Goal: Task Accomplishment & Management: Complete application form

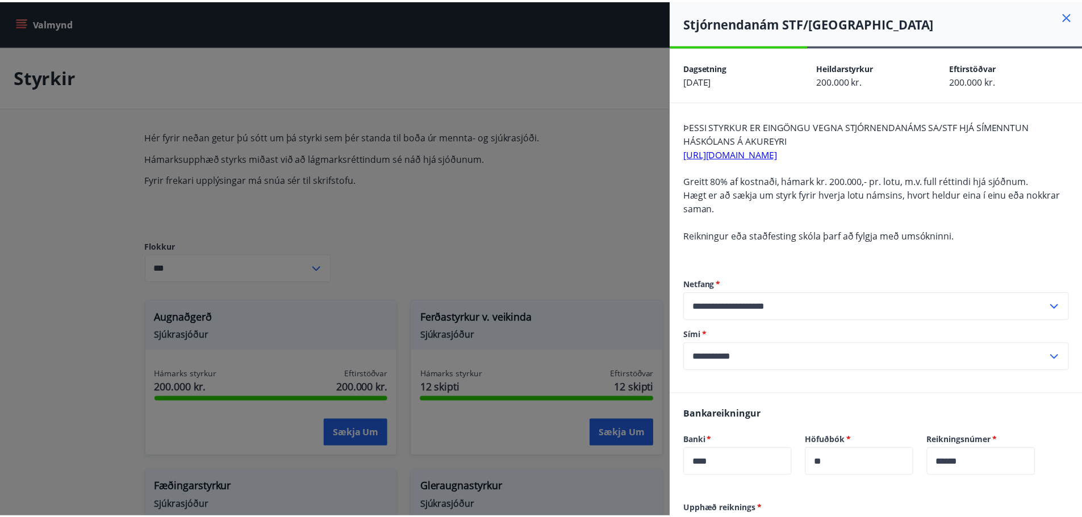
scroll to position [900, 0]
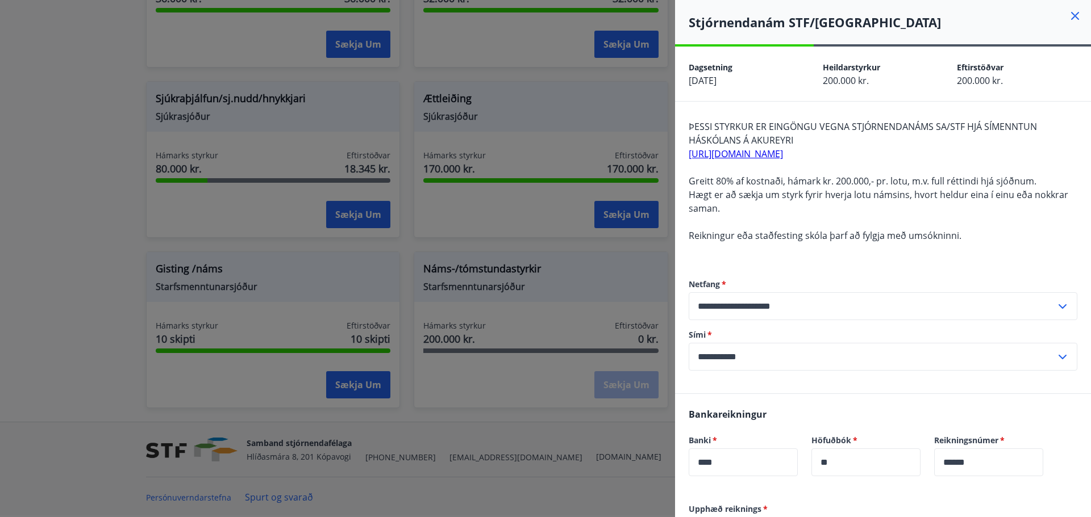
click at [69, 246] on div at bounding box center [545, 258] width 1091 height 517
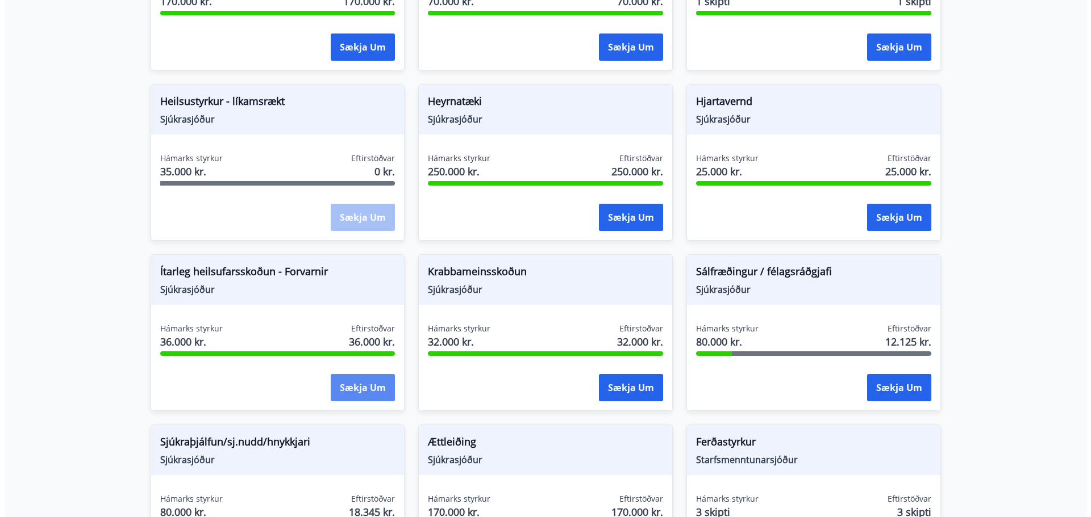
scroll to position [560, 0]
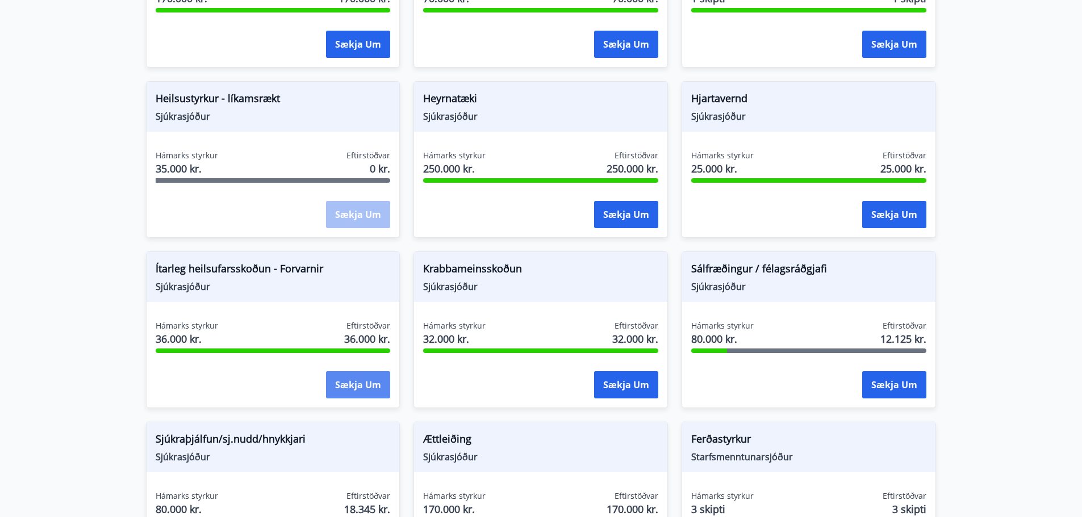
click at [367, 380] on button "Sækja um" at bounding box center [358, 384] width 64 height 27
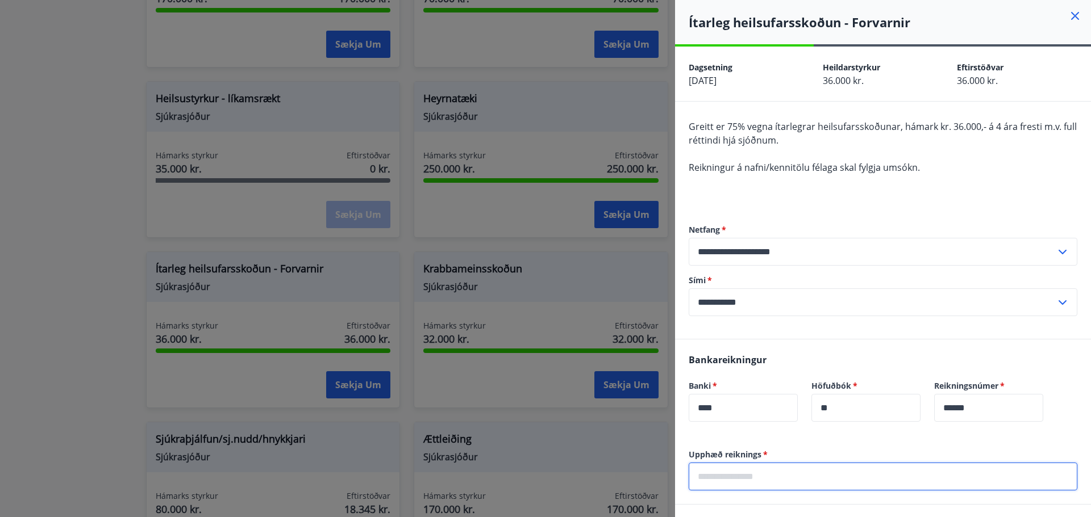
click at [793, 471] on input "text" at bounding box center [882, 477] width 389 height 28
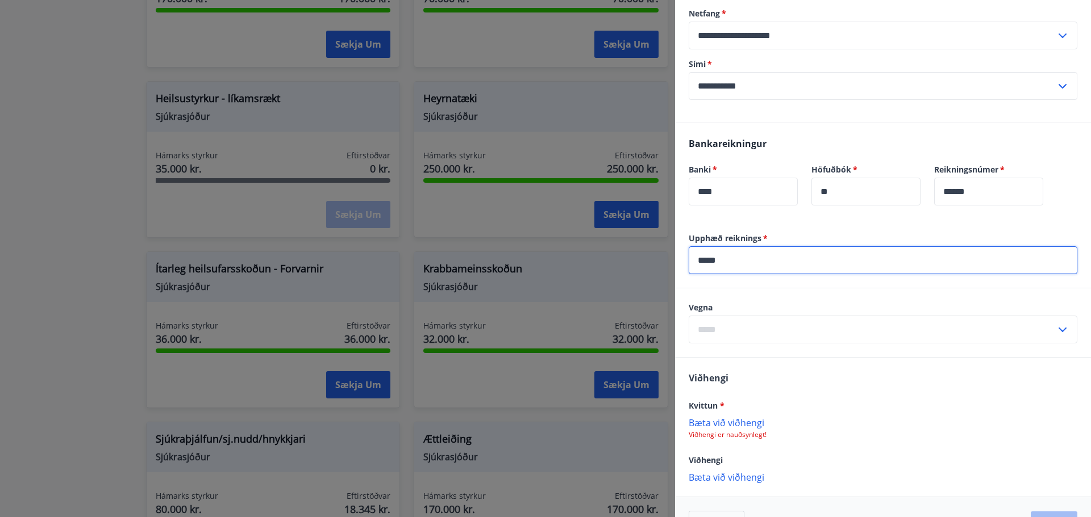
scroll to position [227, 0]
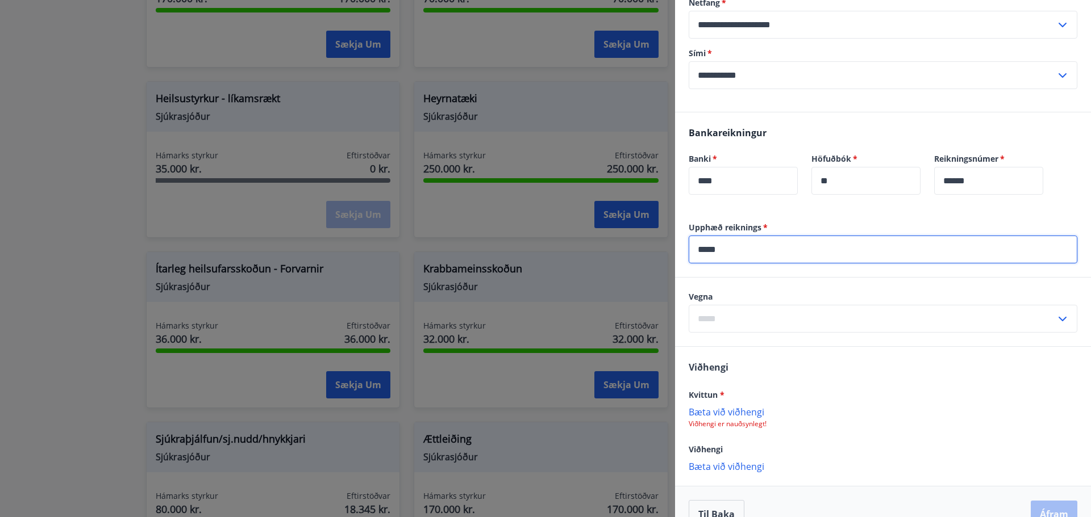
type input "*****"
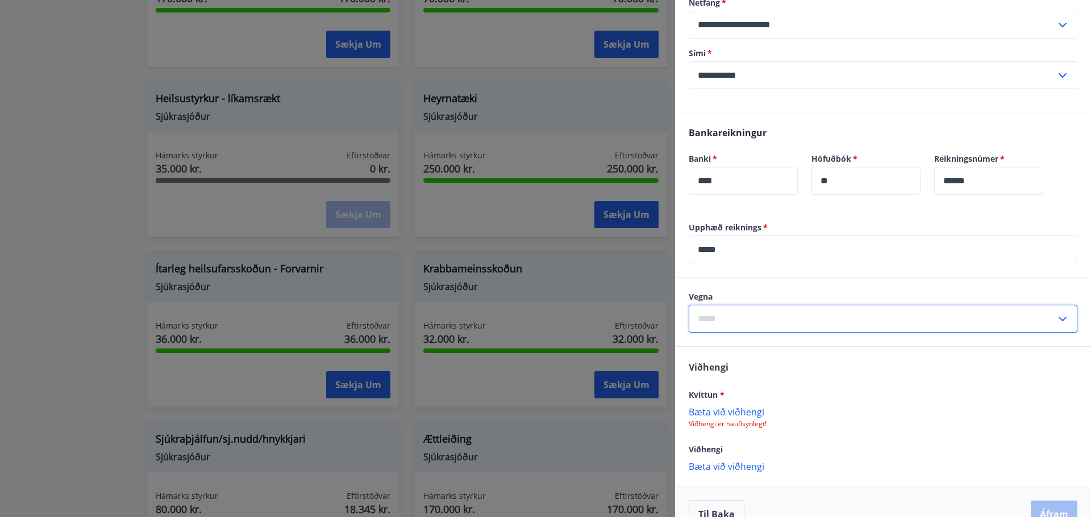
click at [893, 315] on input "text" at bounding box center [871, 319] width 367 height 28
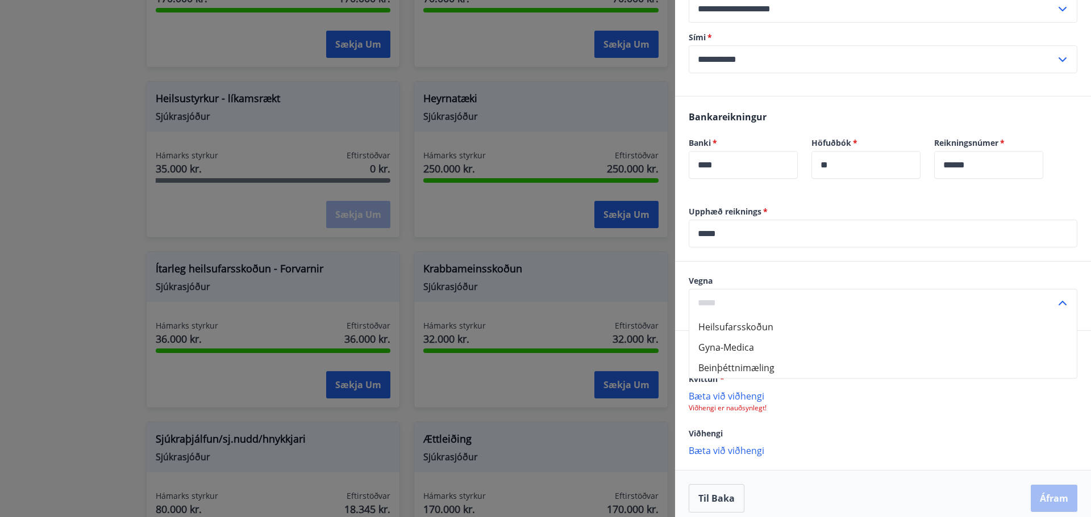
scroll to position [252, 0]
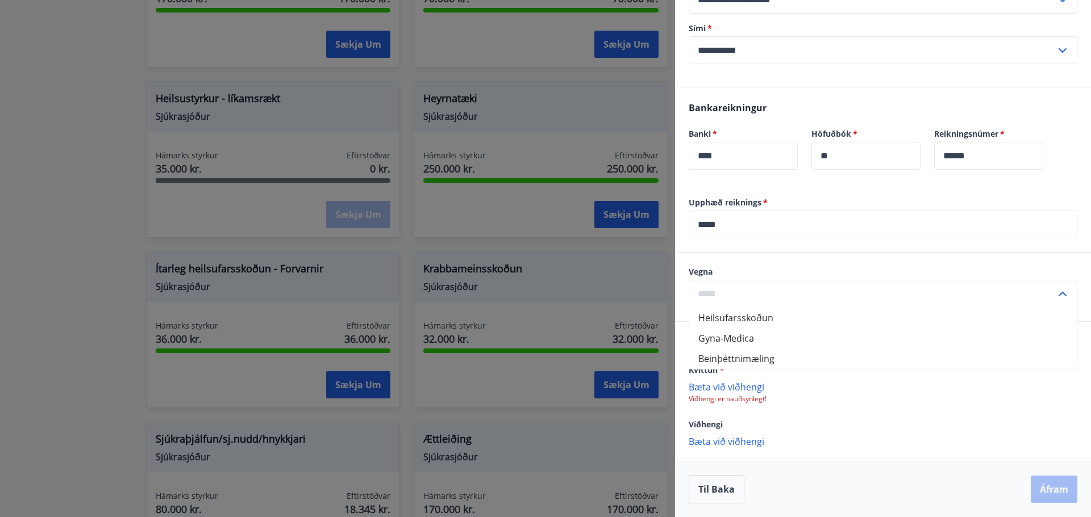
click at [765, 354] on li "Beinþéttnimæling" at bounding box center [882, 359] width 387 height 20
type input "**********"
click at [741, 389] on p "Bæta við viðhengi" at bounding box center [882, 386] width 389 height 11
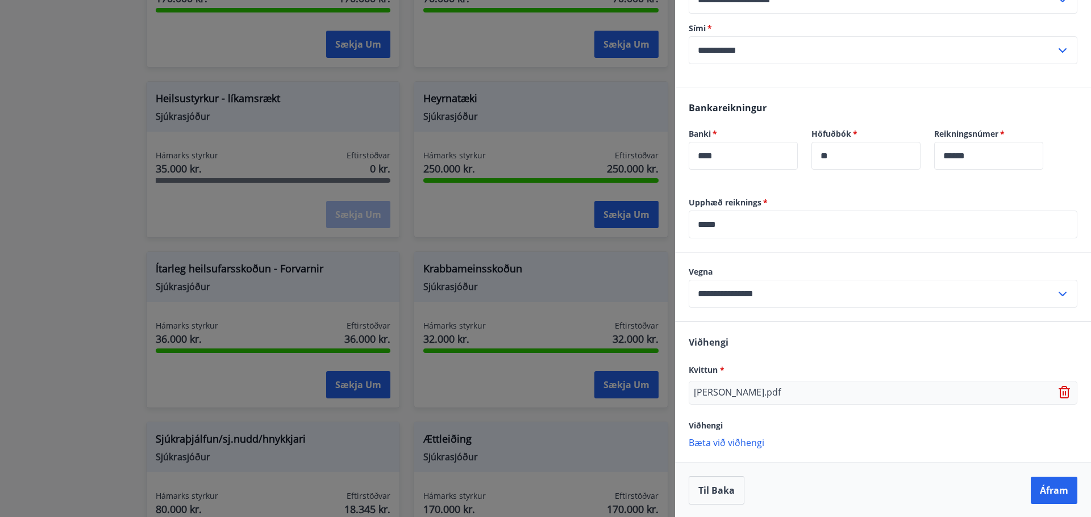
click at [1017, 300] on input "**********" at bounding box center [871, 294] width 367 height 28
click at [736, 353] on li "Beinþéttnimæling" at bounding box center [882, 358] width 387 height 20
click at [1032, 484] on button "Áfram" at bounding box center [1053, 489] width 47 height 27
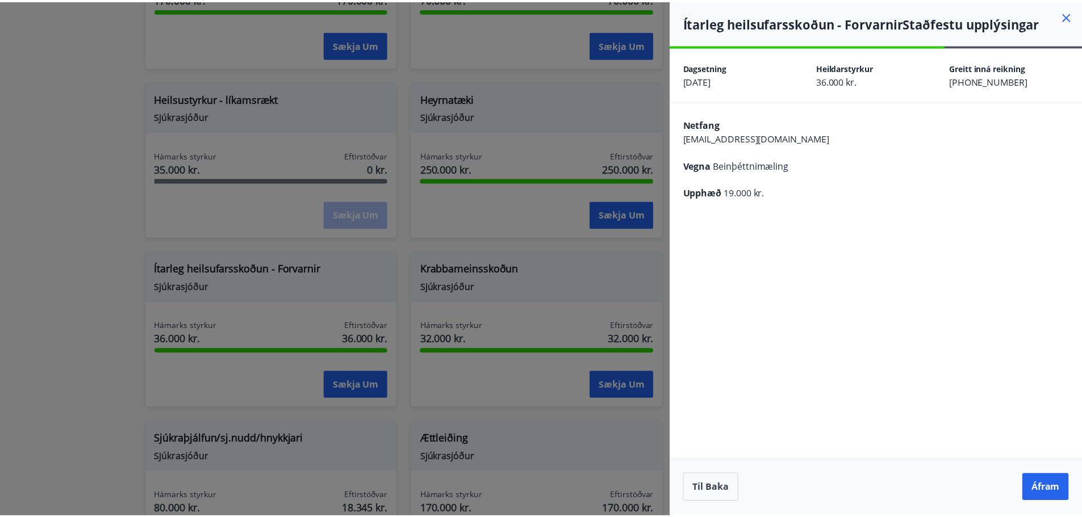
scroll to position [0, 0]
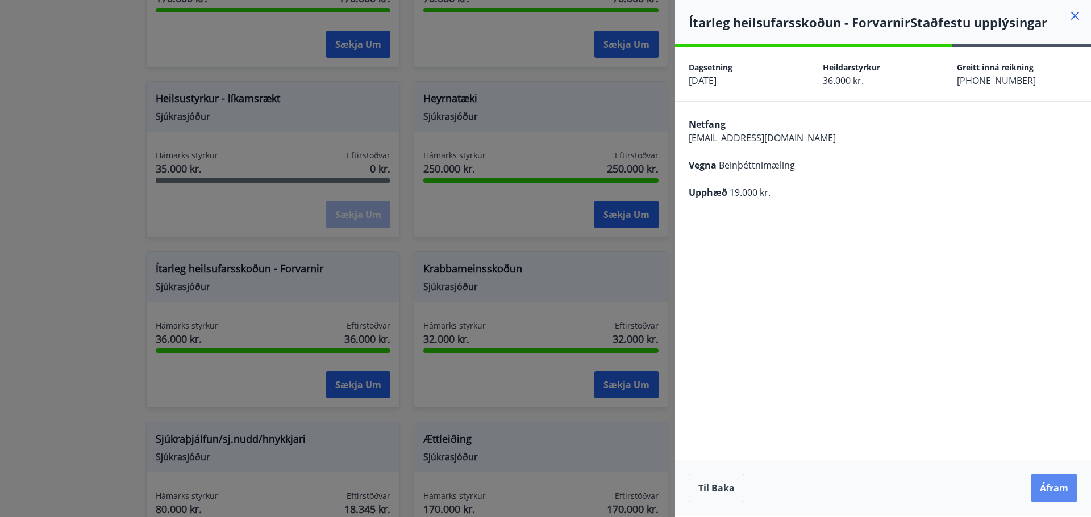
click at [1041, 491] on button "Áfram" at bounding box center [1053, 488] width 47 height 27
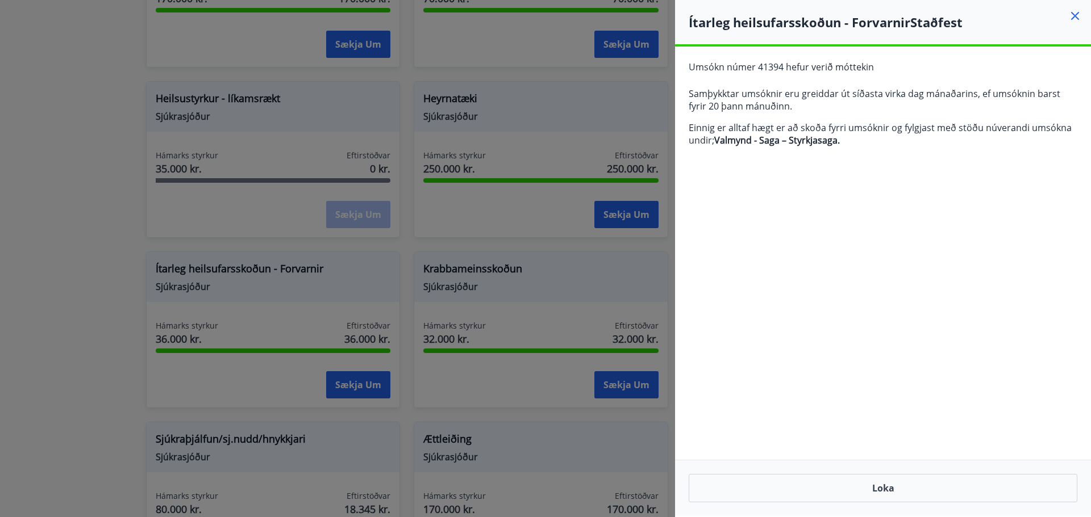
click at [1076, 19] on icon at bounding box center [1075, 16] width 14 height 14
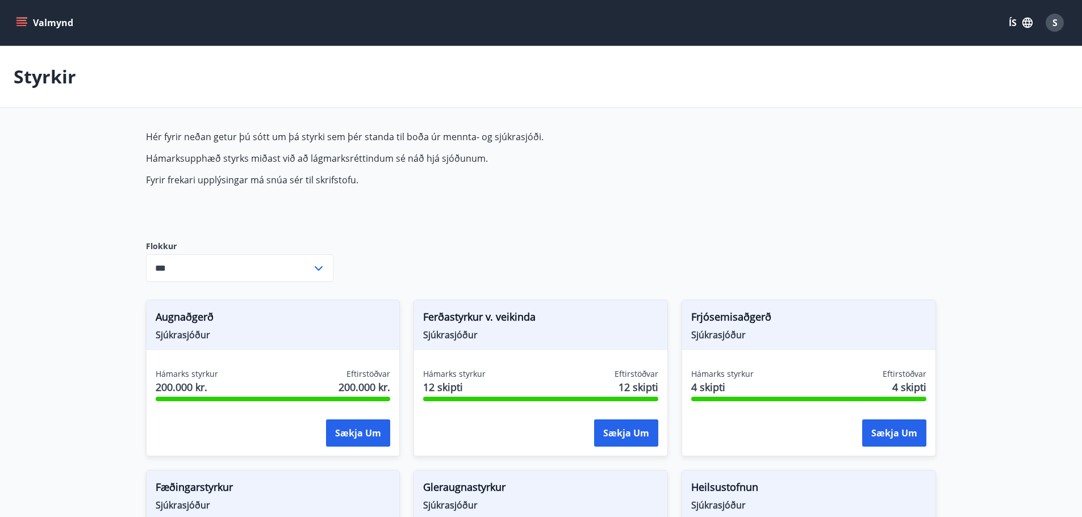
click at [25, 19] on icon "menu" at bounding box center [21, 22] width 11 height 11
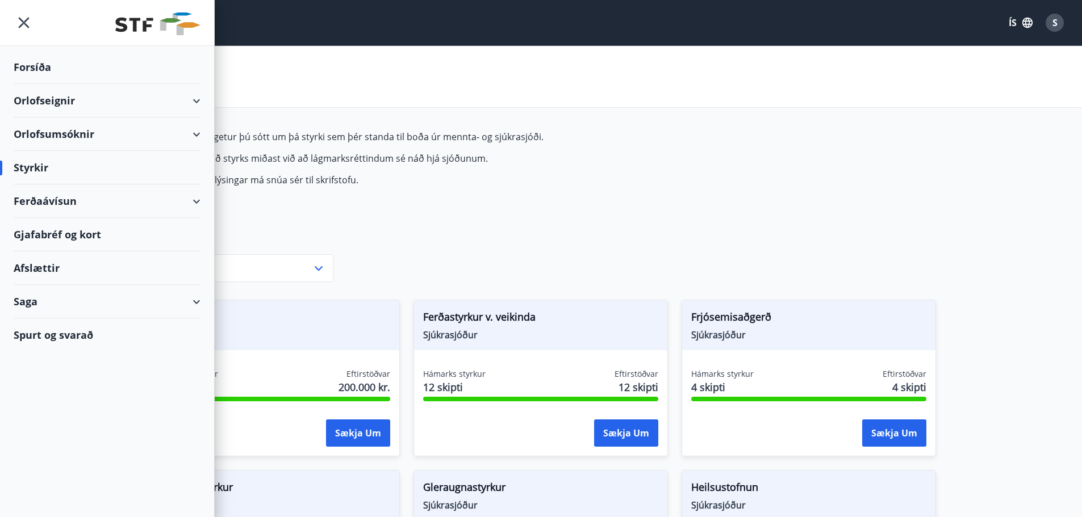
click at [174, 303] on div "Saga" at bounding box center [107, 302] width 187 height 34
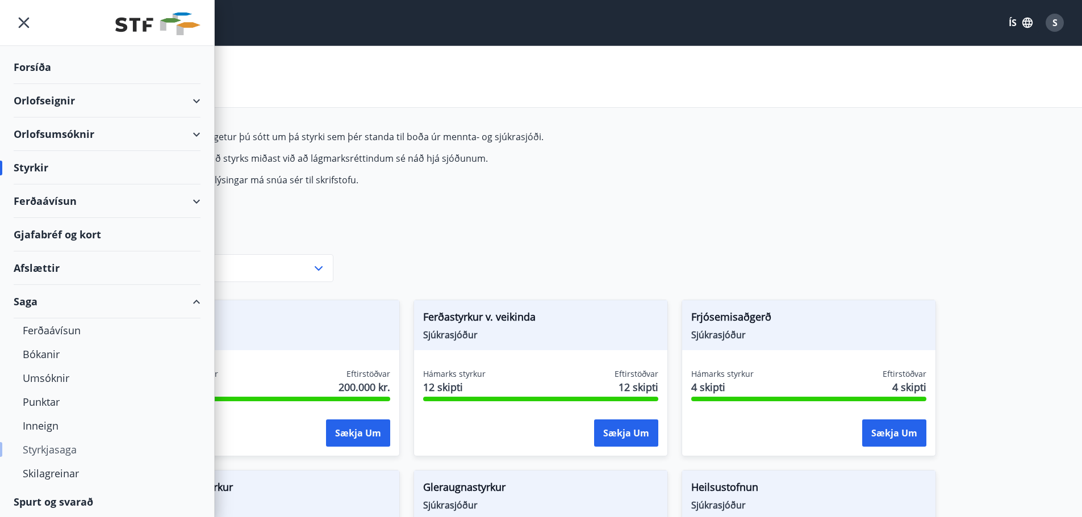
click at [64, 445] on div "Styrkjasaga" at bounding box center [107, 450] width 169 height 24
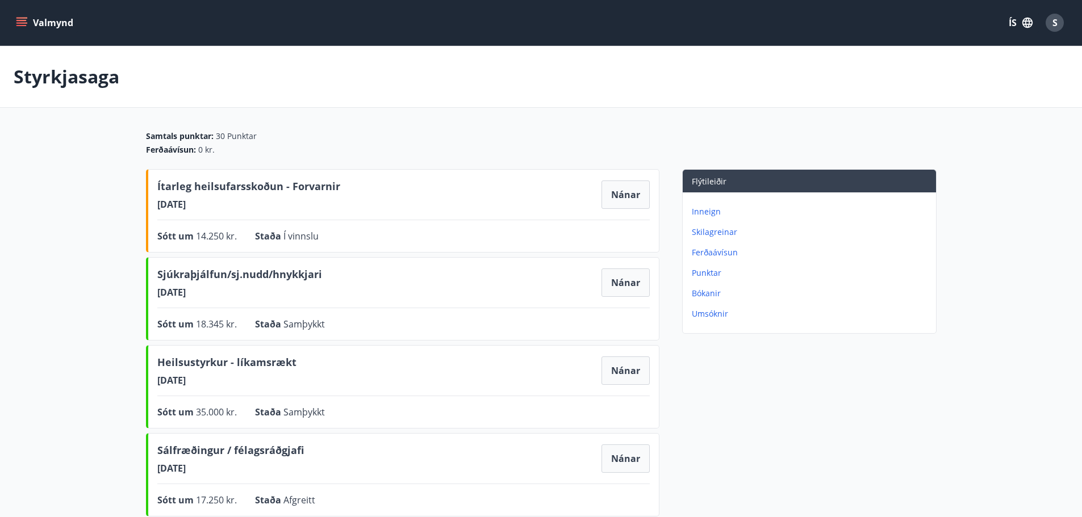
click at [715, 209] on p "Inneign" at bounding box center [812, 211] width 240 height 11
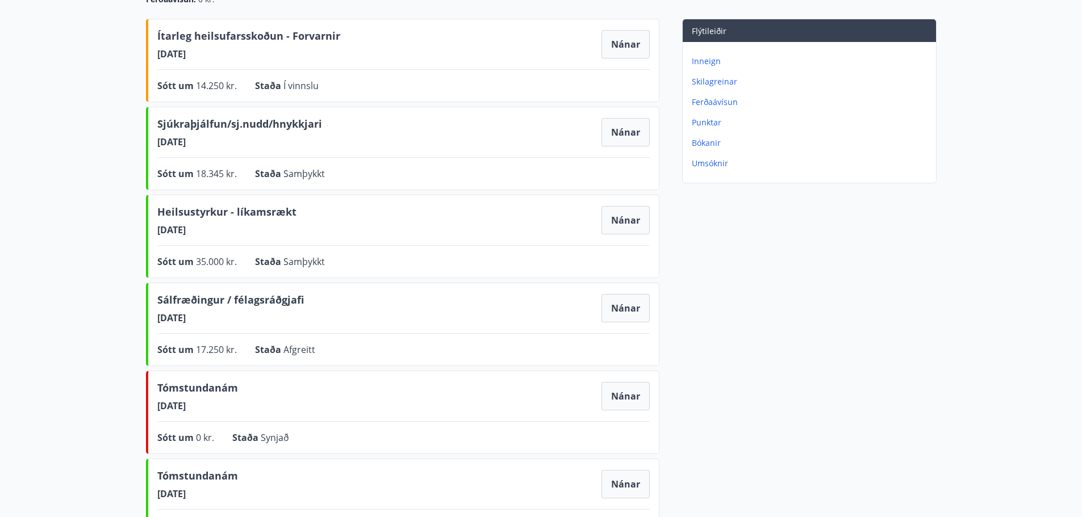
scroll to position [170, 0]
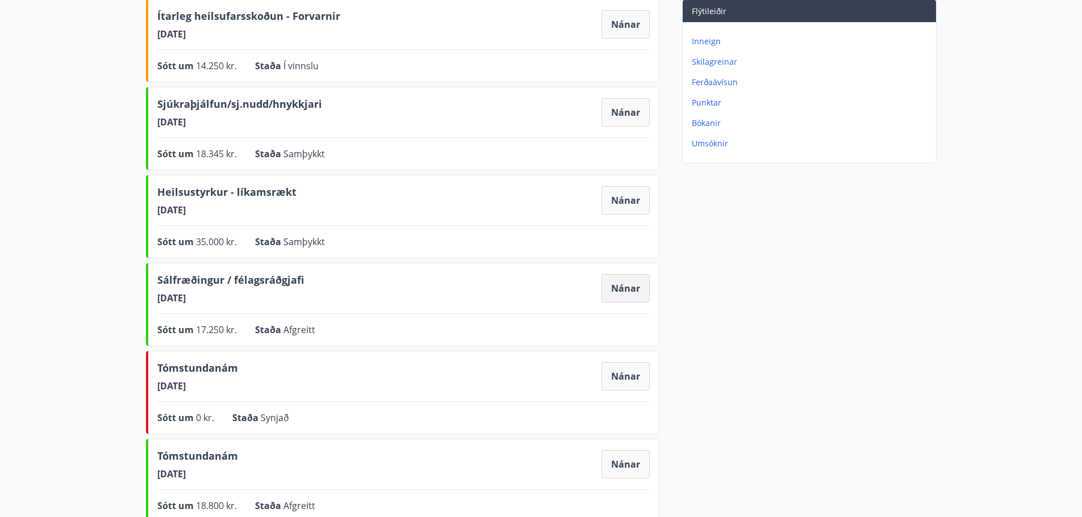
click at [625, 291] on button "Nánar" at bounding box center [626, 288] width 48 height 28
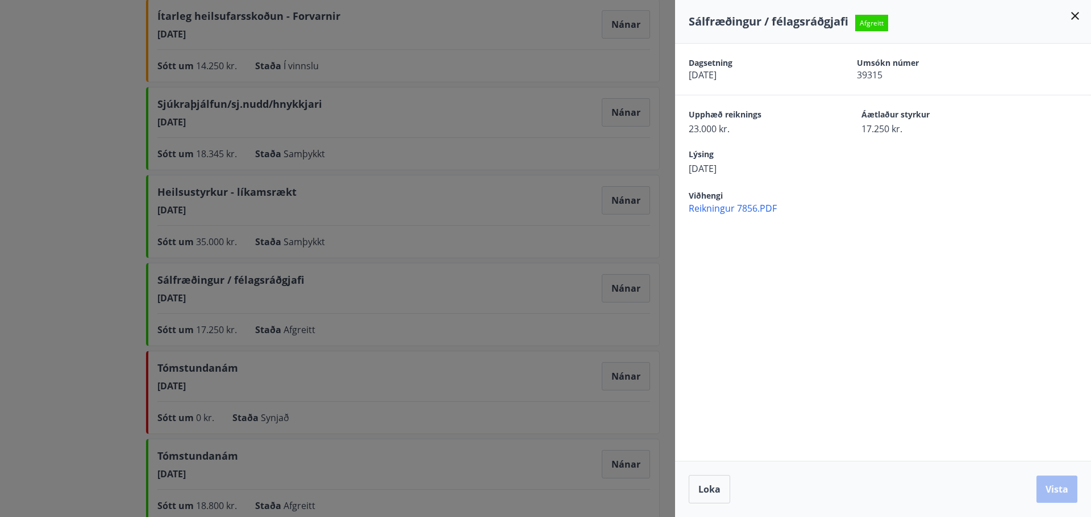
click at [728, 210] on span "Reikningur 7856.PDF" at bounding box center [889, 208] width 402 height 12
click at [43, 242] on div at bounding box center [545, 258] width 1091 height 517
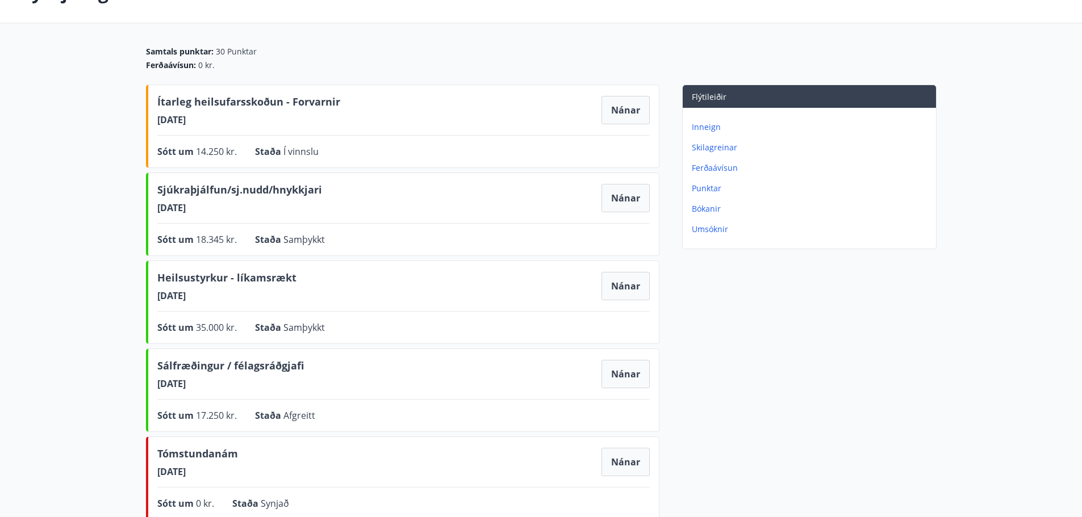
scroll to position [0, 0]
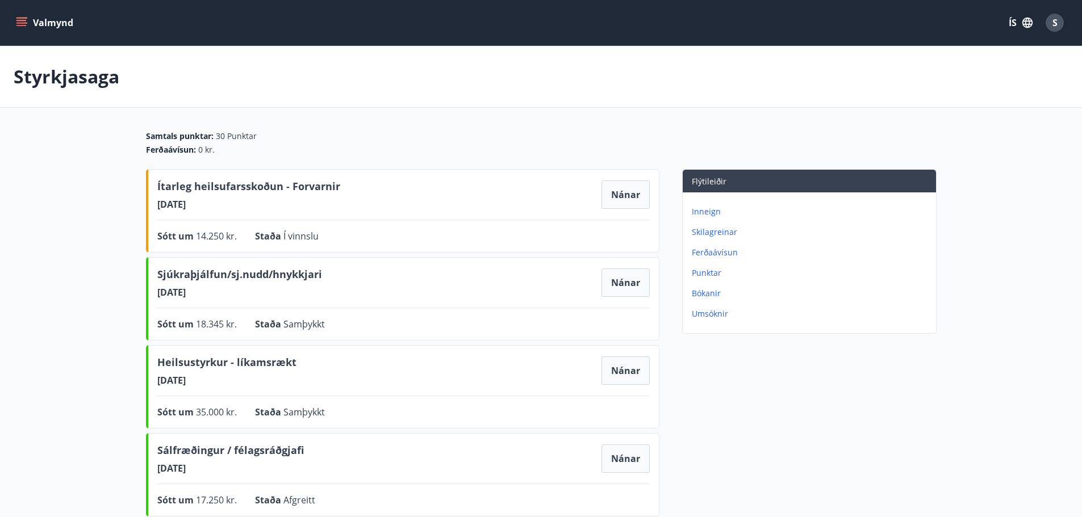
click at [20, 19] on icon "menu" at bounding box center [21, 22] width 11 height 11
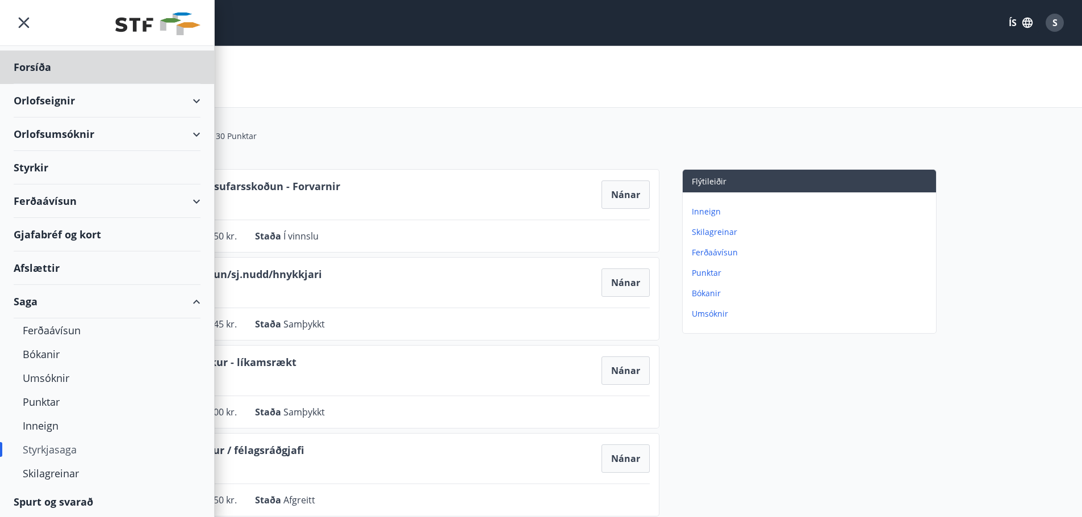
click at [38, 165] on div "Styrkir" at bounding box center [107, 168] width 187 height 34
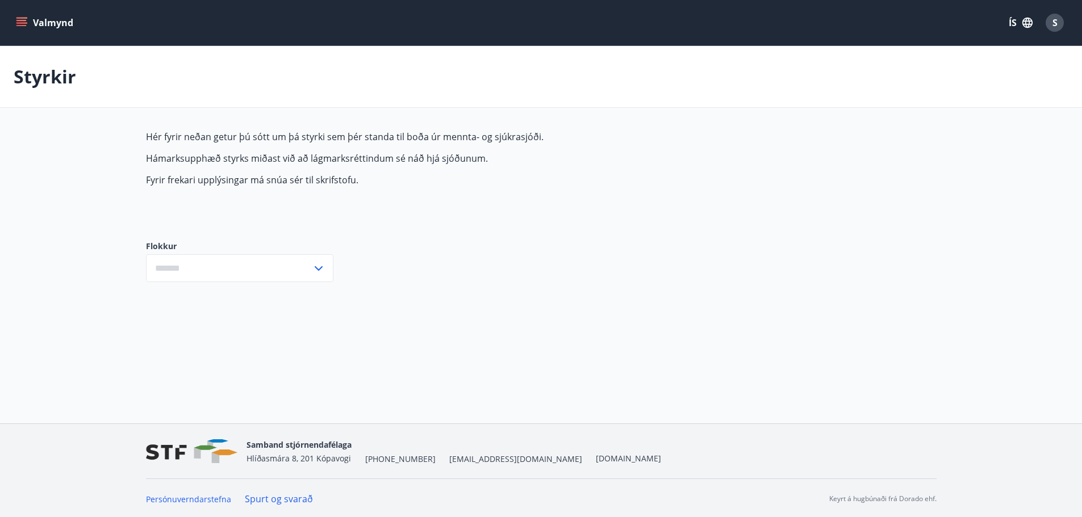
type input "***"
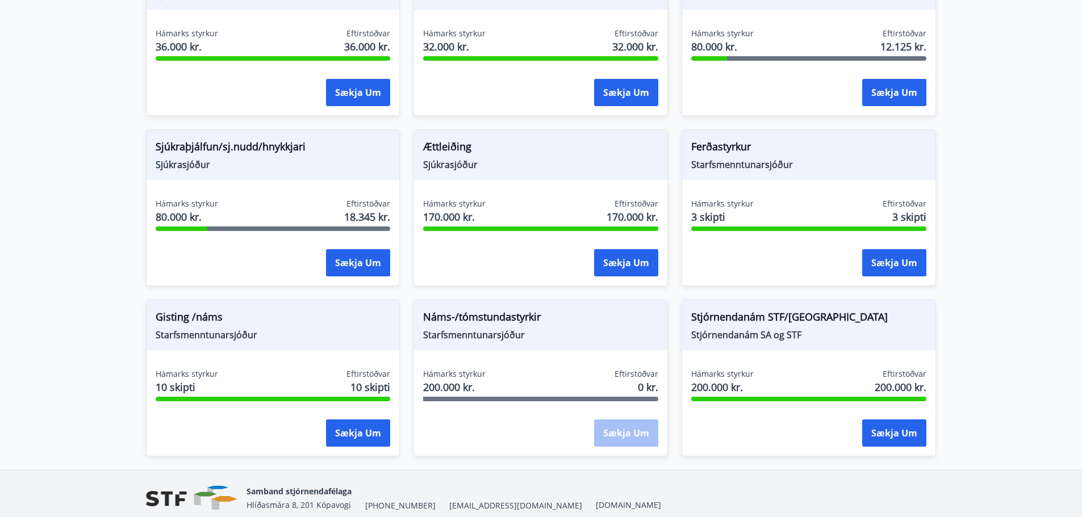
scroll to position [900, 0]
